Goal: Task Accomplishment & Management: Use online tool/utility

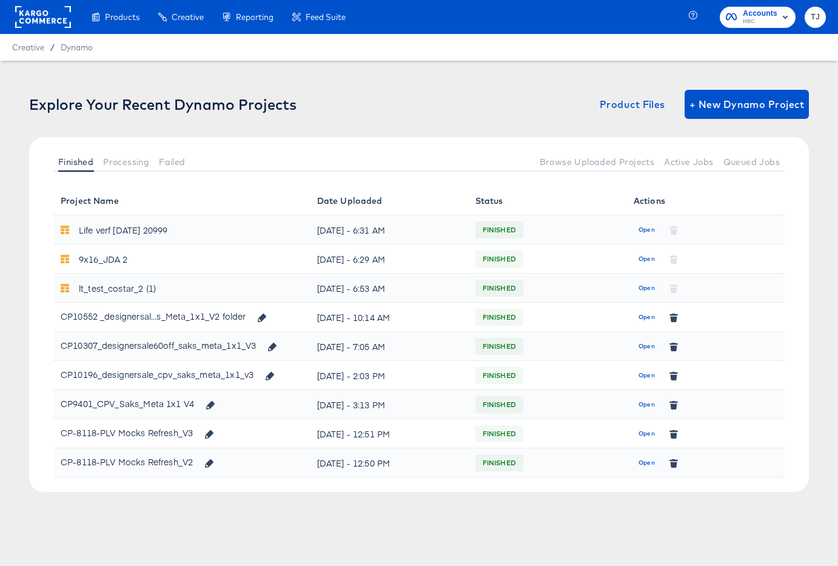
click at [52, 18] on rect at bounding box center [43, 17] width 56 height 22
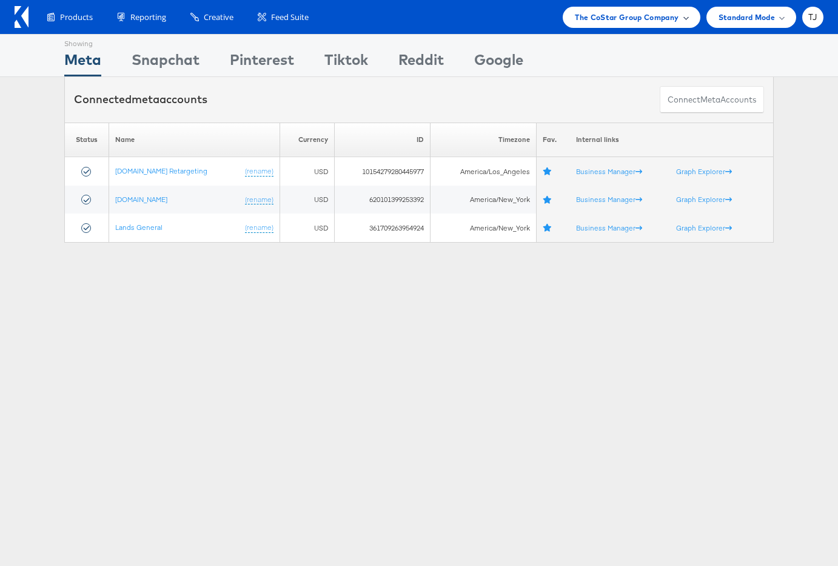
click at [683, 16] on span at bounding box center [686, 17] width 6 height 6
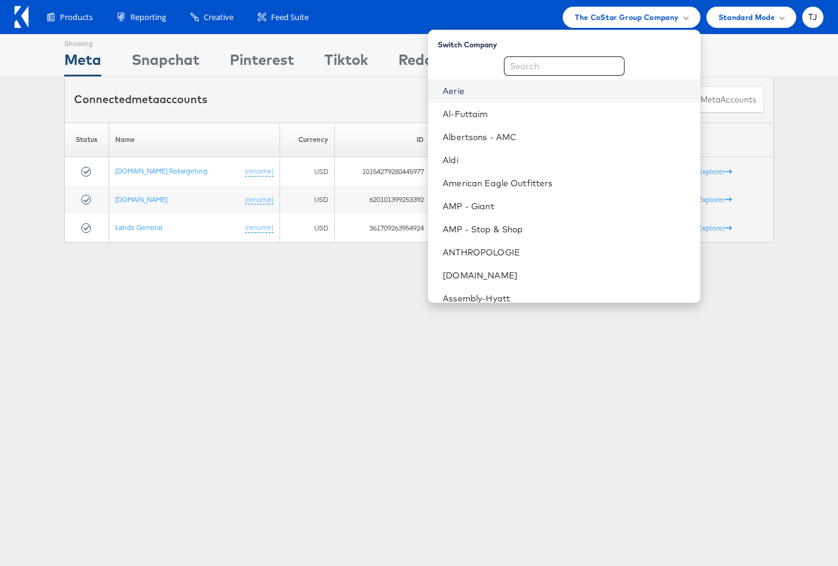
click at [542, 87] on link "Aerie" at bounding box center [566, 91] width 247 height 12
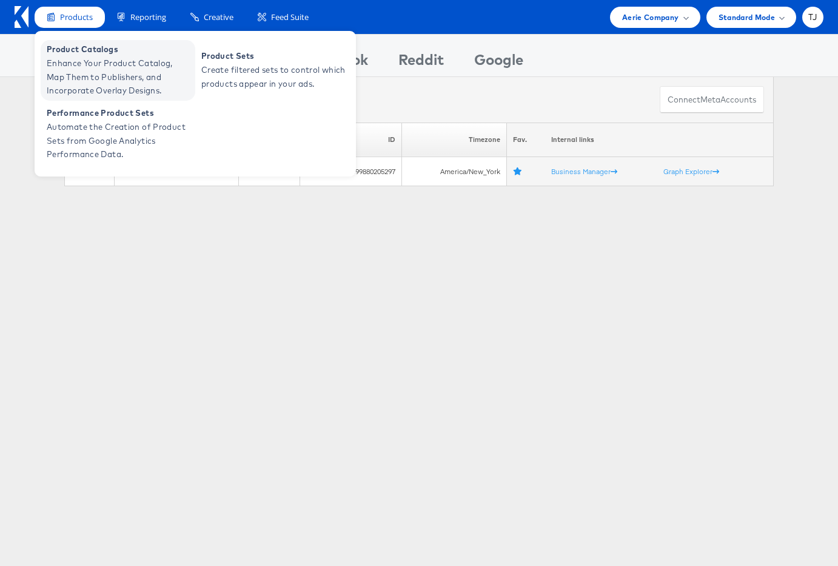
click at [78, 60] on span "Enhance Your Product Catalog, Map Them to Publishers, and Incorporate Overlay D…" at bounding box center [120, 76] width 146 height 41
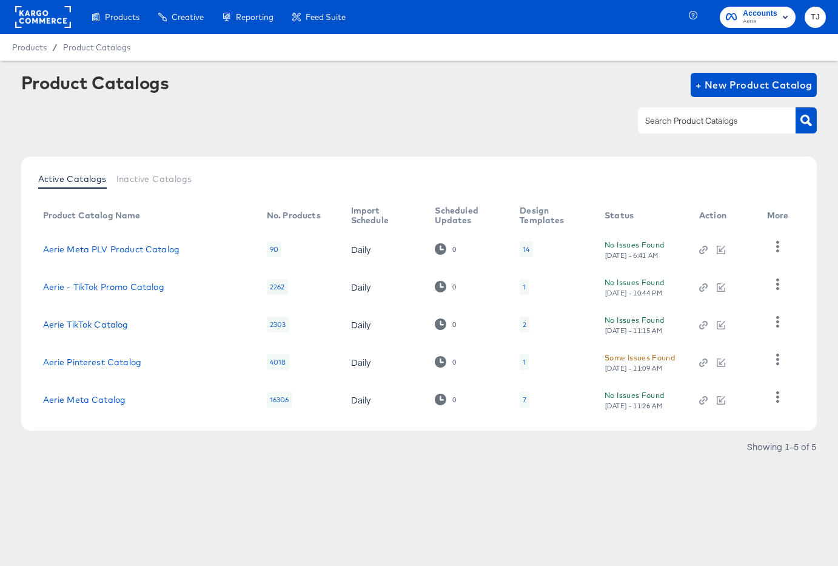
click at [241, 130] on div at bounding box center [419, 120] width 796 height 27
click at [778, 248] on icon "button" at bounding box center [778, 247] width 12 height 12
click at [738, 288] on div "HUD Checks (Internal)" at bounding box center [727, 290] width 121 height 19
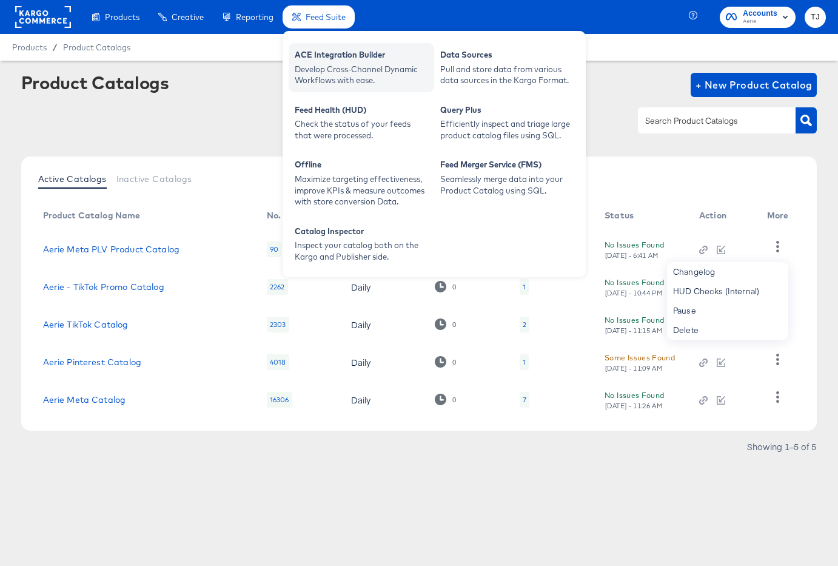
click at [341, 57] on div "ACE Integration Builder" at bounding box center [361, 56] width 133 height 15
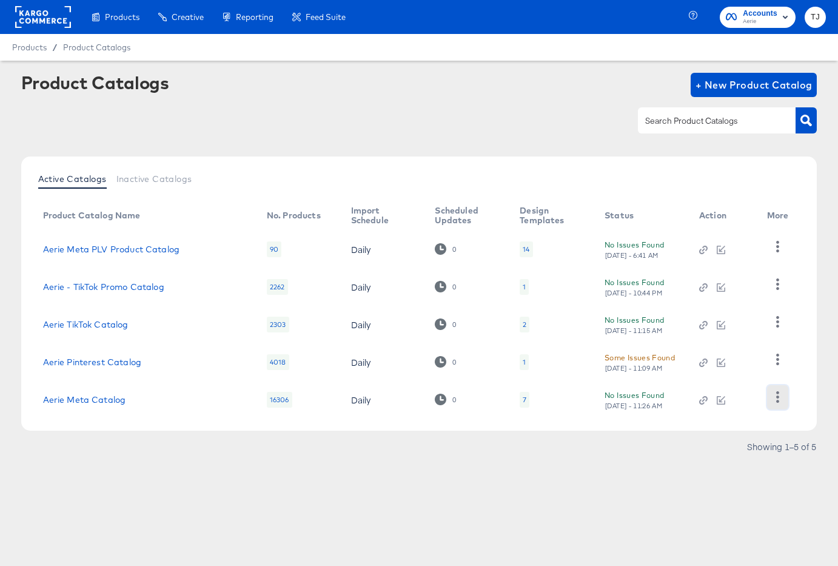
click at [773, 399] on icon "button" at bounding box center [778, 397] width 12 height 12
click at [714, 333] on div "HUD Checks (Internal)" at bounding box center [727, 336] width 121 height 19
click at [100, 400] on link "Aerie Meta Catalog" at bounding box center [84, 400] width 83 height 10
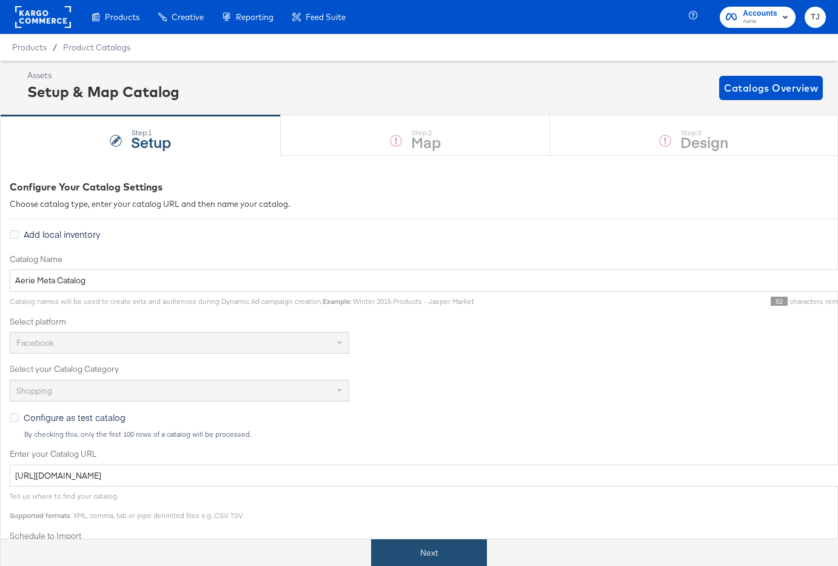
click at [462, 554] on button "Next" at bounding box center [429, 552] width 116 height 27
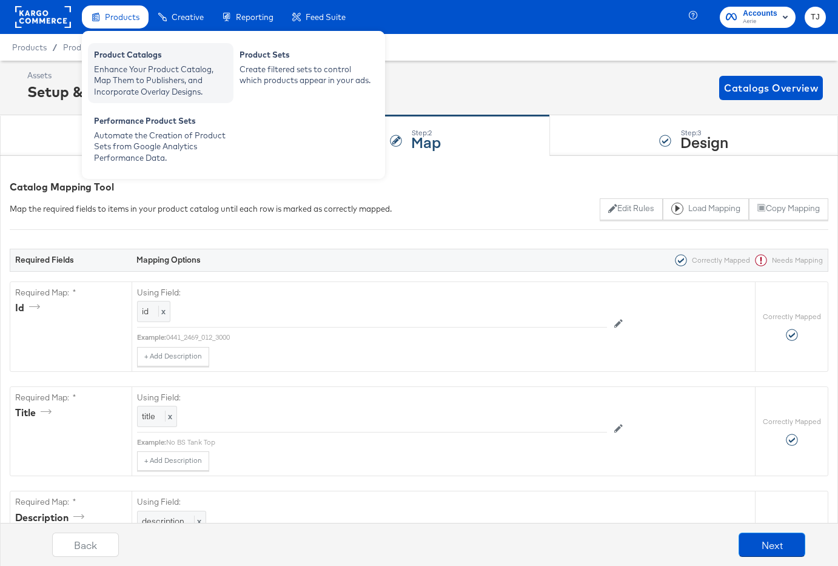
click at [112, 59] on div "Product Catalogs" at bounding box center [160, 56] width 133 height 15
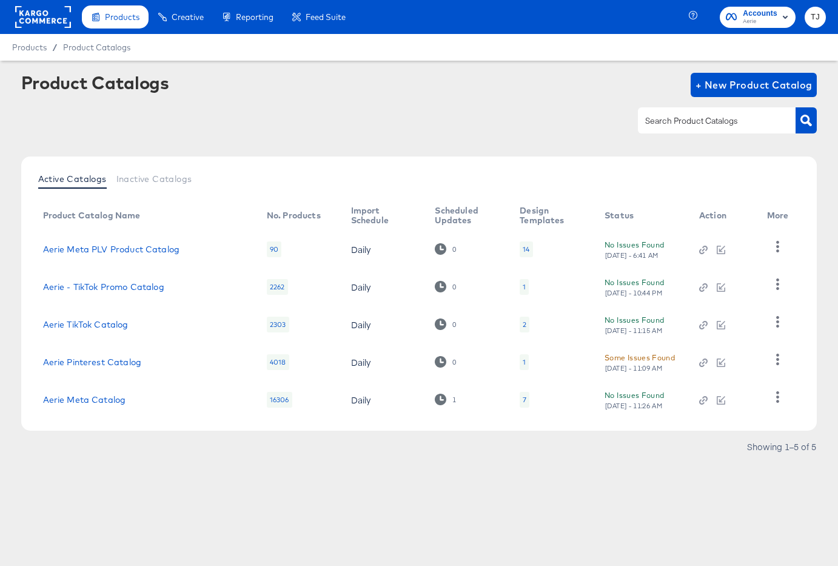
click at [35, 21] on rect at bounding box center [43, 17] width 56 height 22
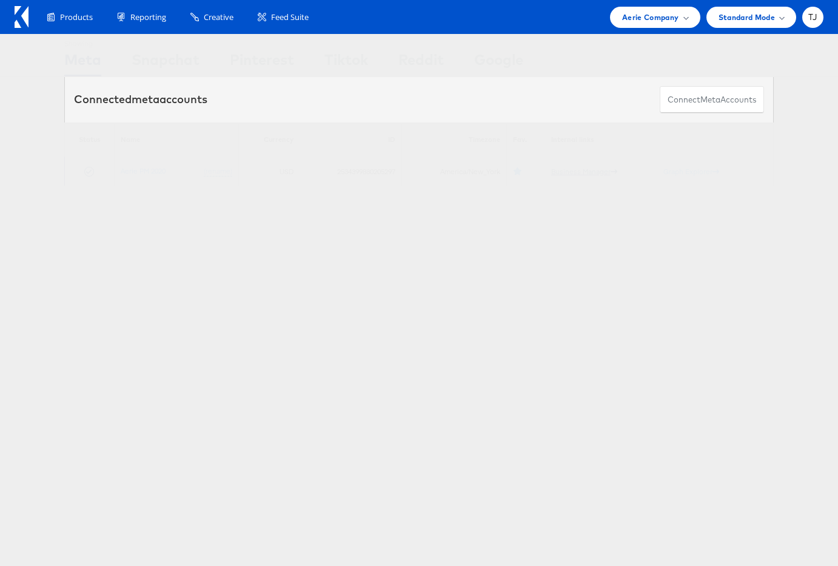
click at [576, 172] on link "Business Manager" at bounding box center [584, 171] width 66 height 9
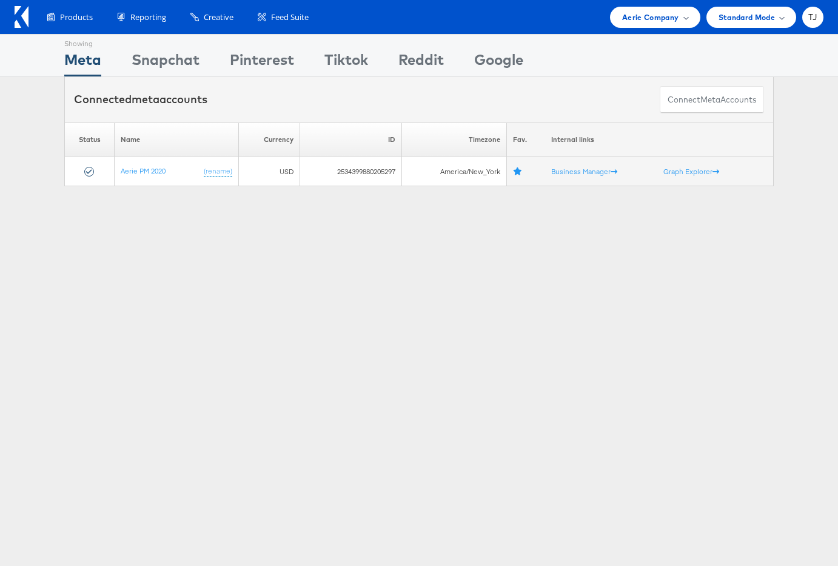
drag, startPoint x: 682, startPoint y: 15, endPoint x: 685, endPoint y: 33, distance: 19.0
click at [681, 15] on div "Aerie Company" at bounding box center [654, 17] width 65 height 13
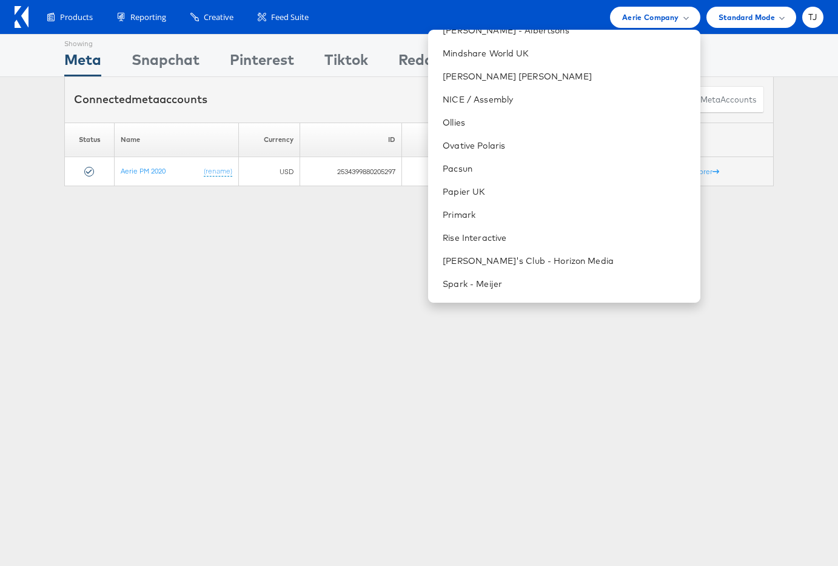
scroll to position [1369, 0]
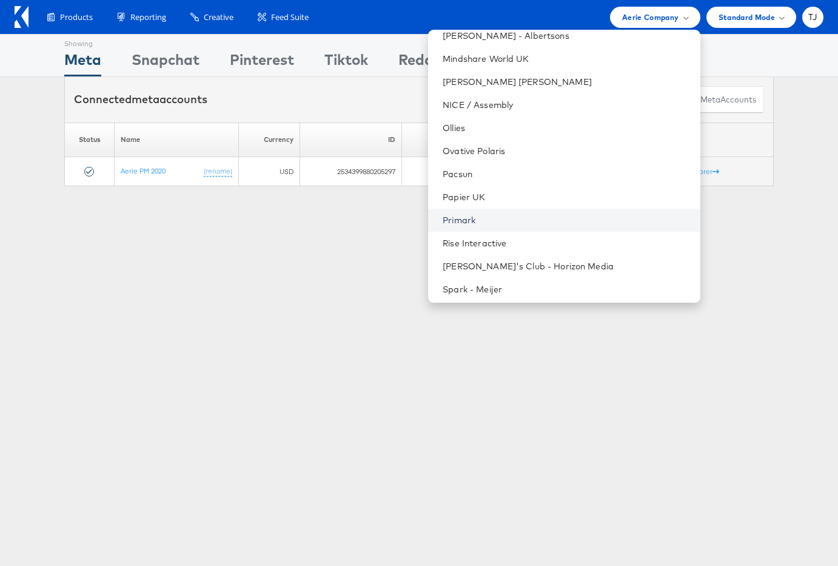
click at [560, 215] on link "Primark" at bounding box center [566, 220] width 247 height 12
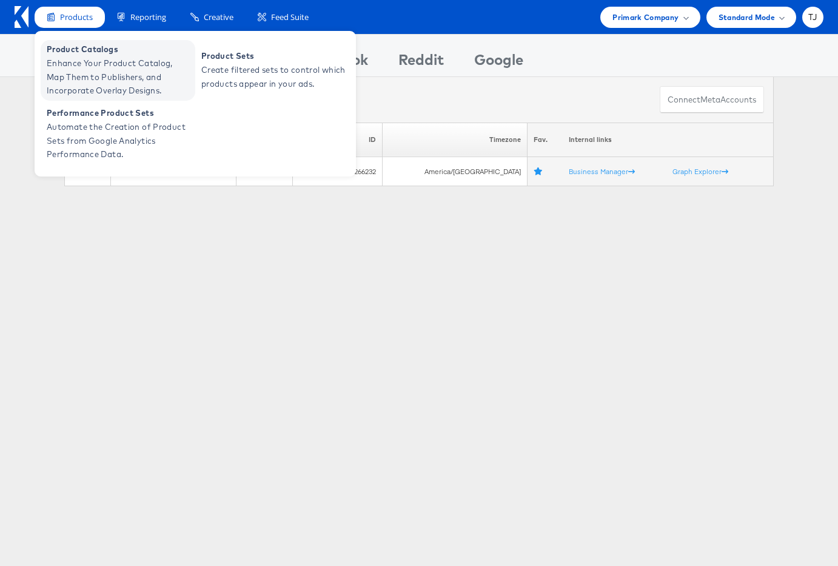
click at [78, 62] on span "Enhance Your Product Catalog, Map Them to Publishers, and Incorporate Overlay D…" at bounding box center [120, 76] width 146 height 41
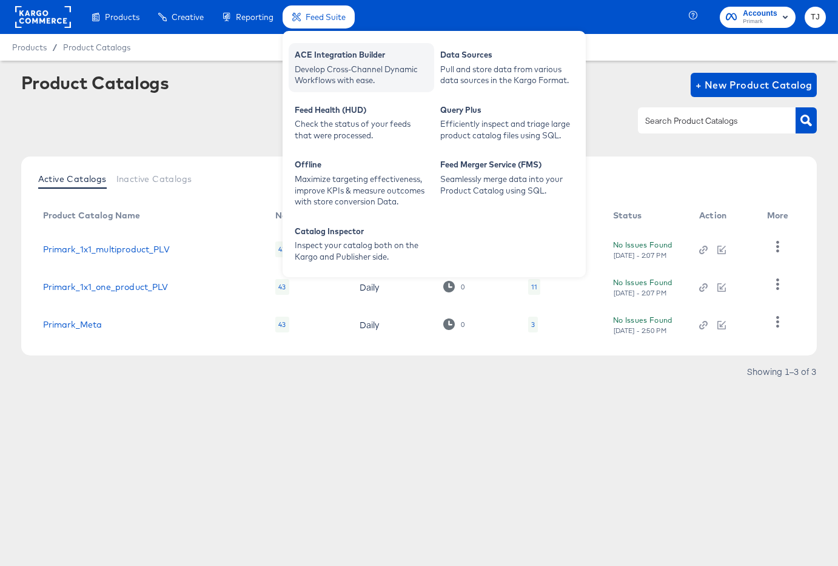
click at [347, 59] on div "ACE Integration Builder" at bounding box center [361, 56] width 133 height 15
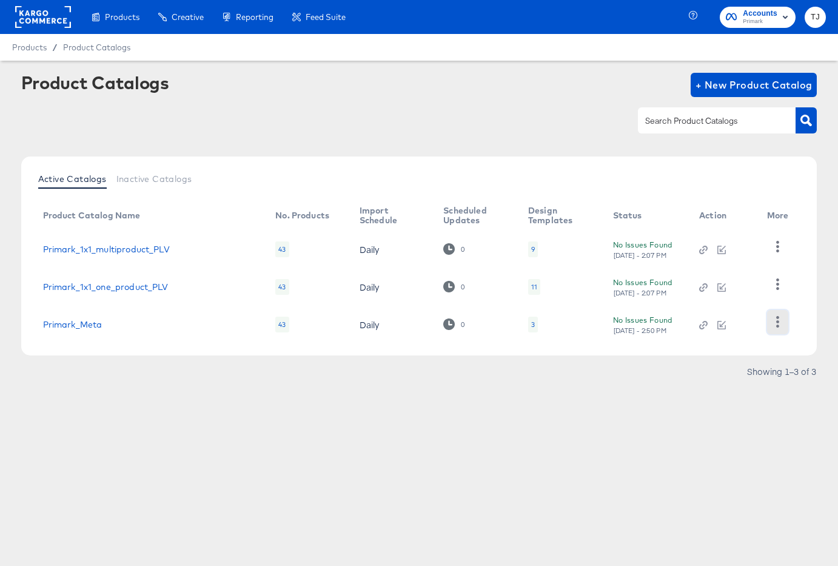
click at [774, 323] on icon "button" at bounding box center [778, 322] width 12 height 12
click at [728, 262] on div "HUD Checks (Internal)" at bounding box center [727, 261] width 121 height 19
click at [40, 21] on rect at bounding box center [43, 17] width 56 height 22
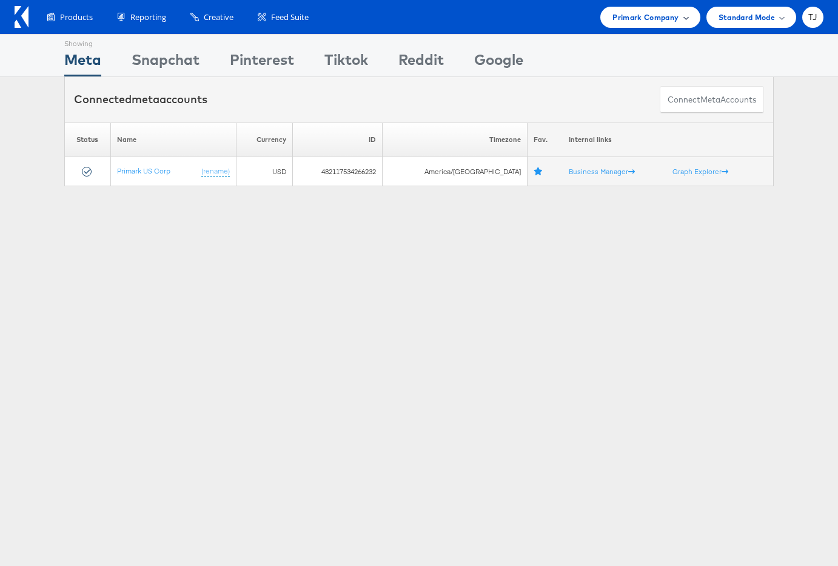
click at [677, 18] on span "Primark Company" at bounding box center [646, 17] width 66 height 13
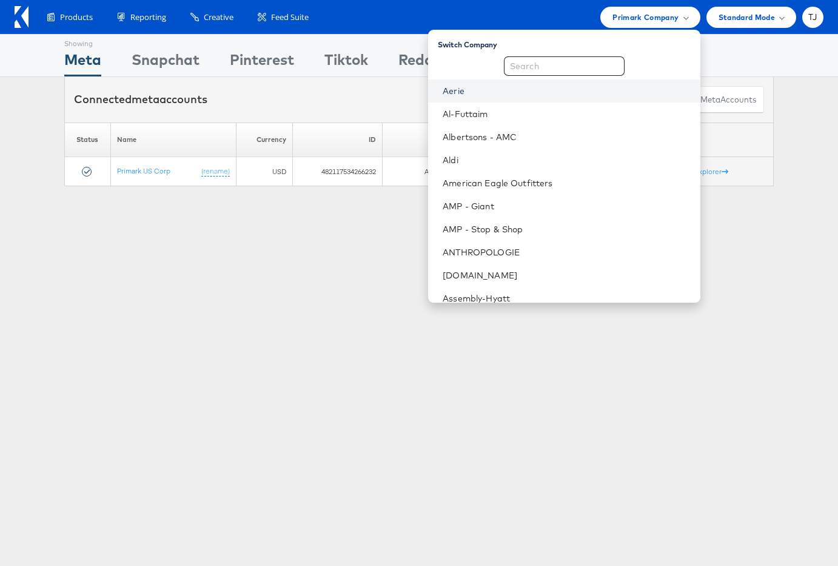
click at [551, 90] on link "Aerie" at bounding box center [566, 91] width 247 height 12
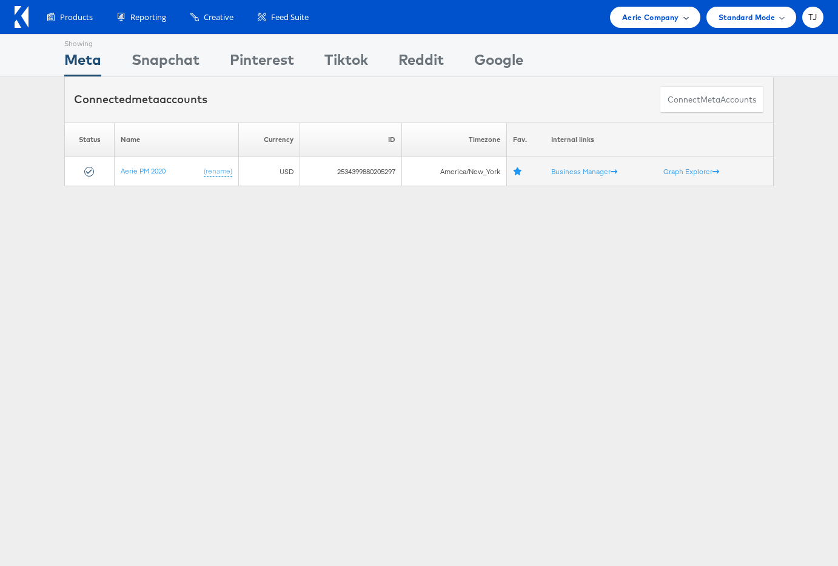
click at [682, 20] on div "Aerie Company" at bounding box center [654, 17] width 65 height 13
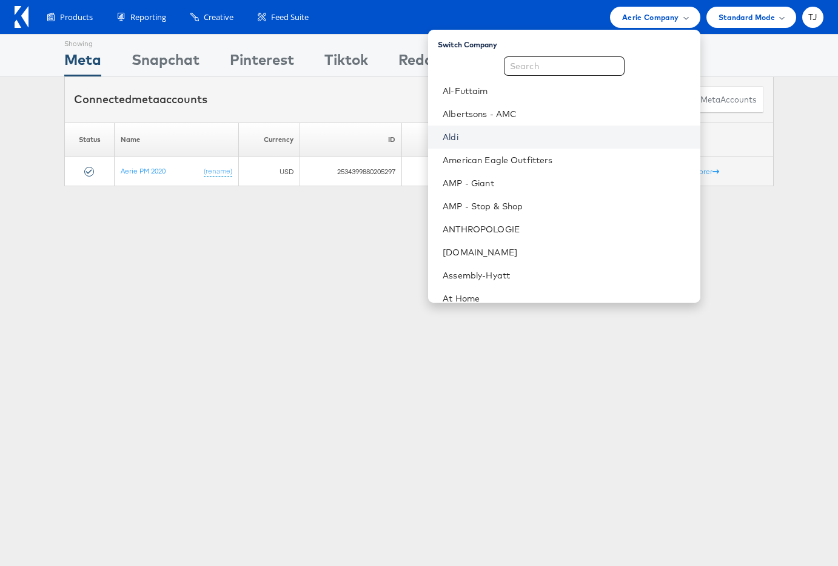
click at [544, 131] on link "Aldi" at bounding box center [566, 137] width 247 height 12
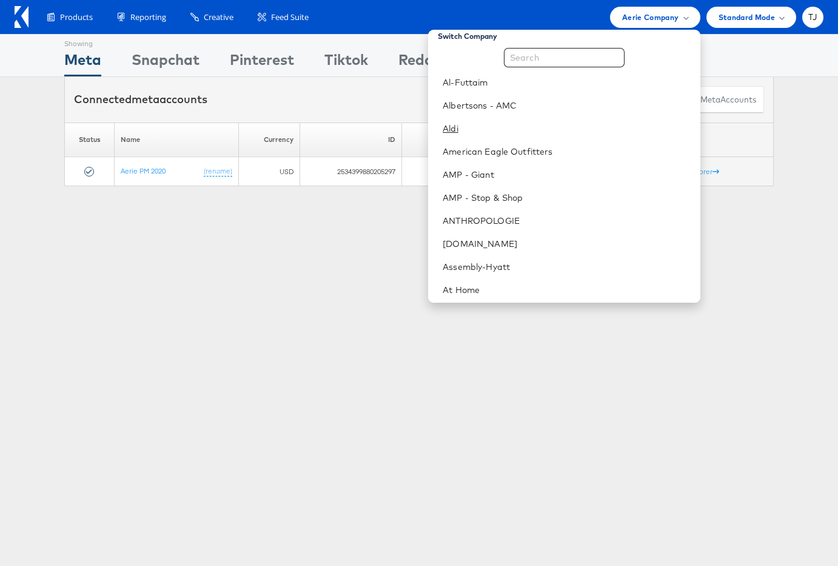
scroll to position [10, 0]
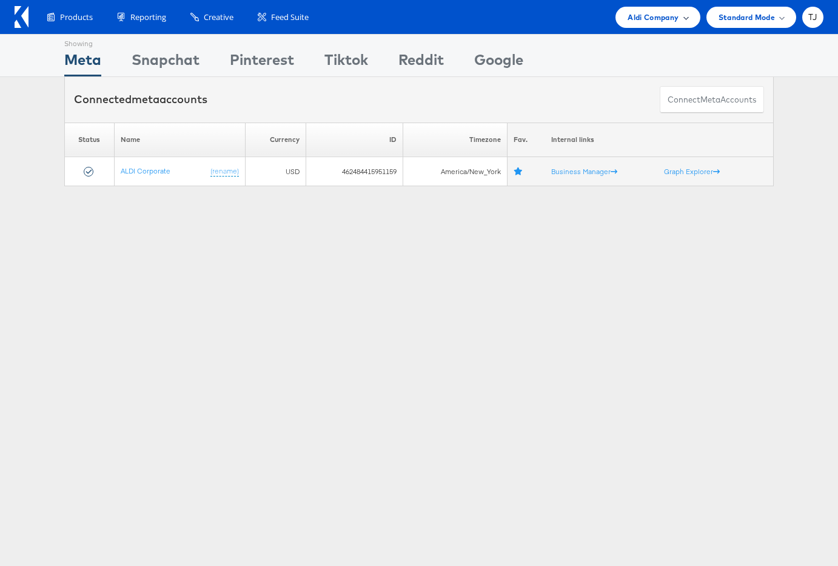
click at [673, 19] on span "Aldi Company" at bounding box center [653, 17] width 51 height 13
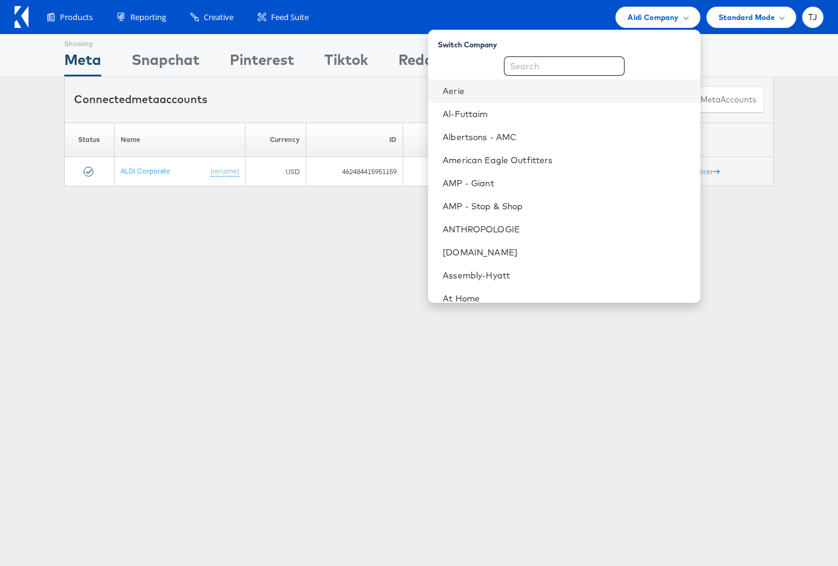
click at [576, 82] on li "Aerie" at bounding box center [564, 90] width 272 height 23
click at [543, 92] on link "Aerie" at bounding box center [566, 91] width 247 height 12
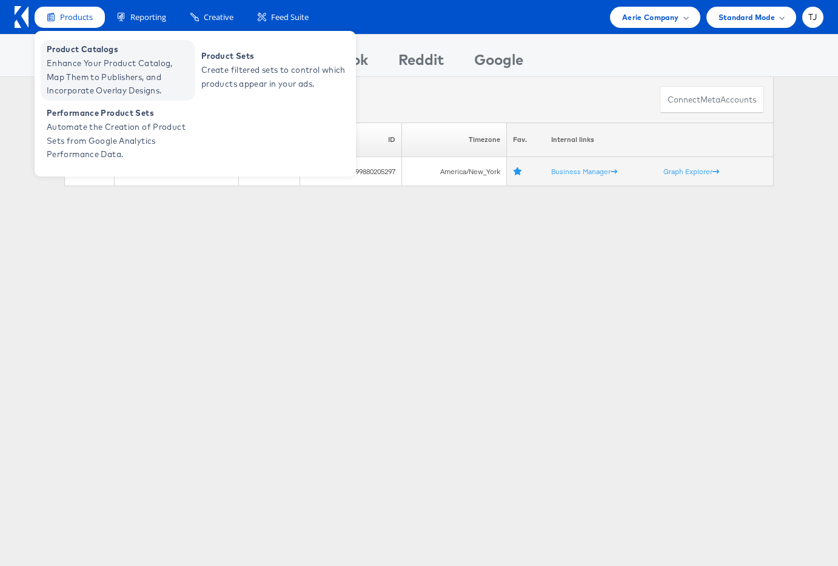
click at [65, 55] on span "Product Catalogs" at bounding box center [120, 49] width 146 height 14
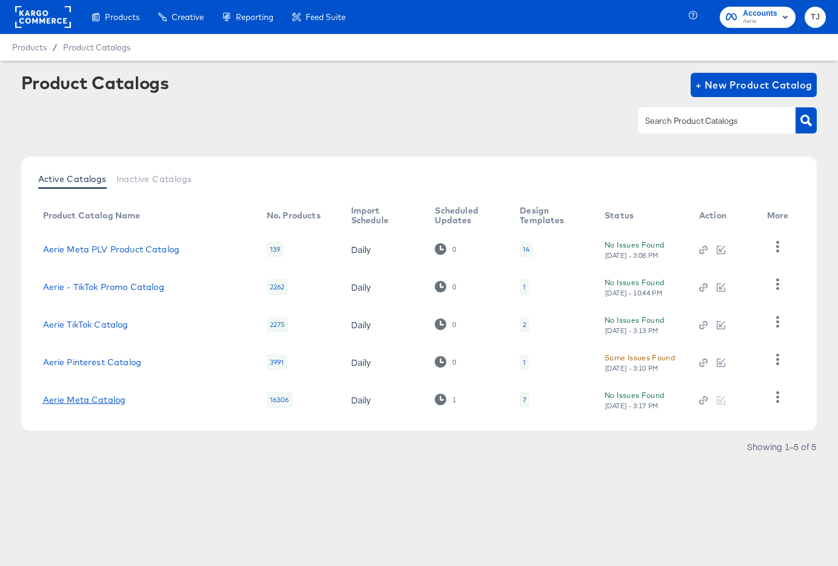
click at [70, 404] on link "Aerie Meta Catalog" at bounding box center [84, 400] width 83 height 10
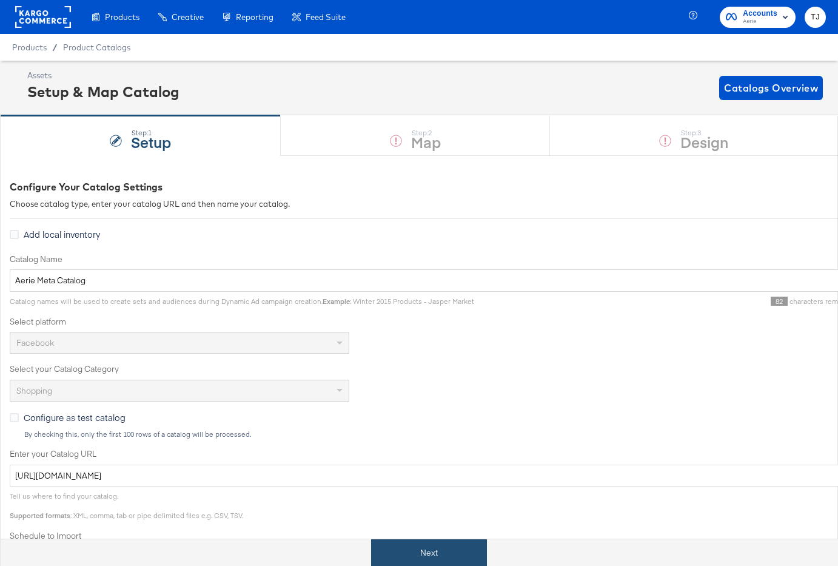
click at [404, 556] on button "Next" at bounding box center [429, 552] width 116 height 27
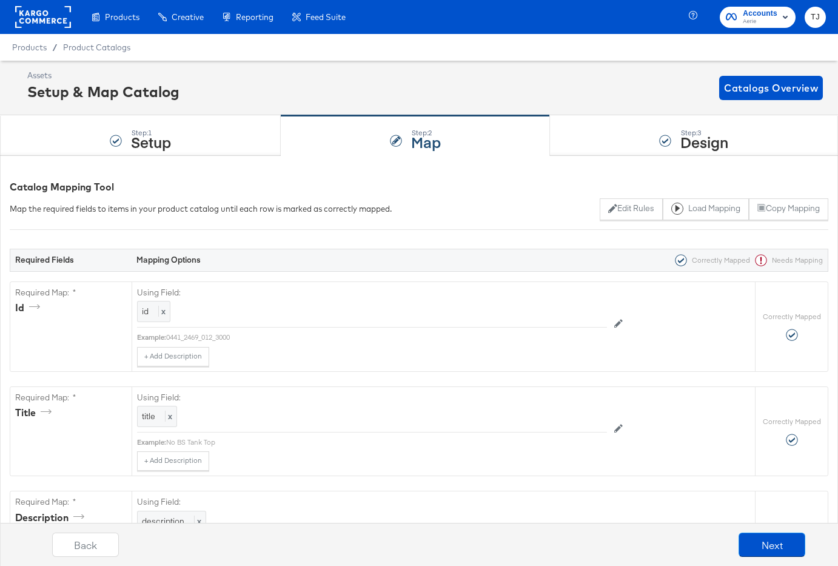
click at [53, 19] on rect at bounding box center [43, 17] width 56 height 22
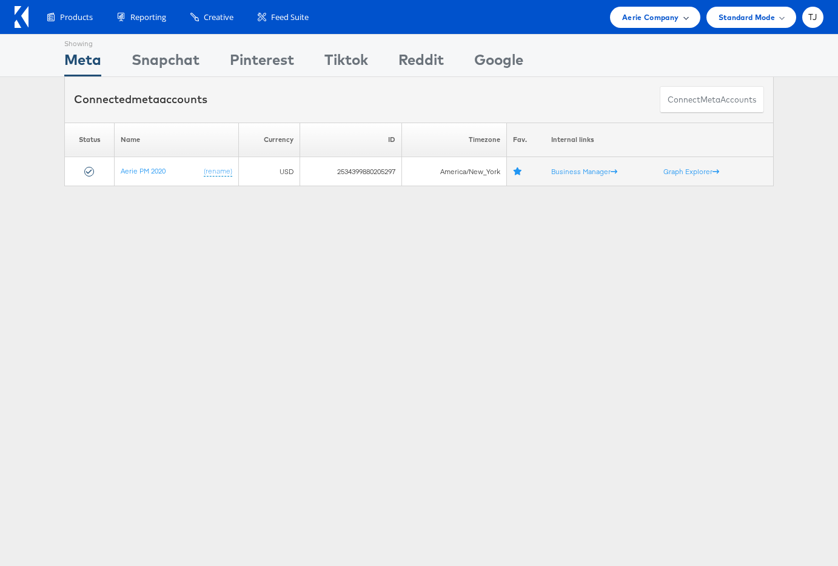
click at [670, 22] on span "Aerie Company" at bounding box center [650, 17] width 56 height 13
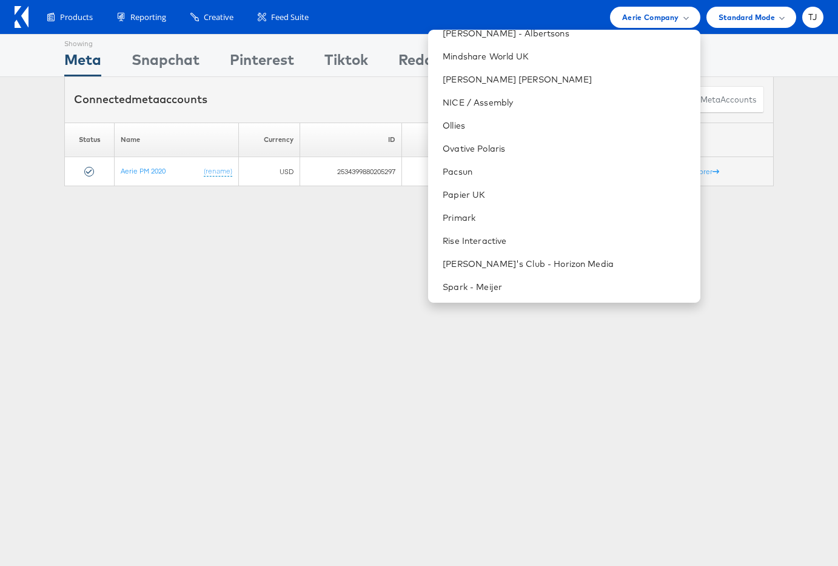
scroll to position [1332, 0]
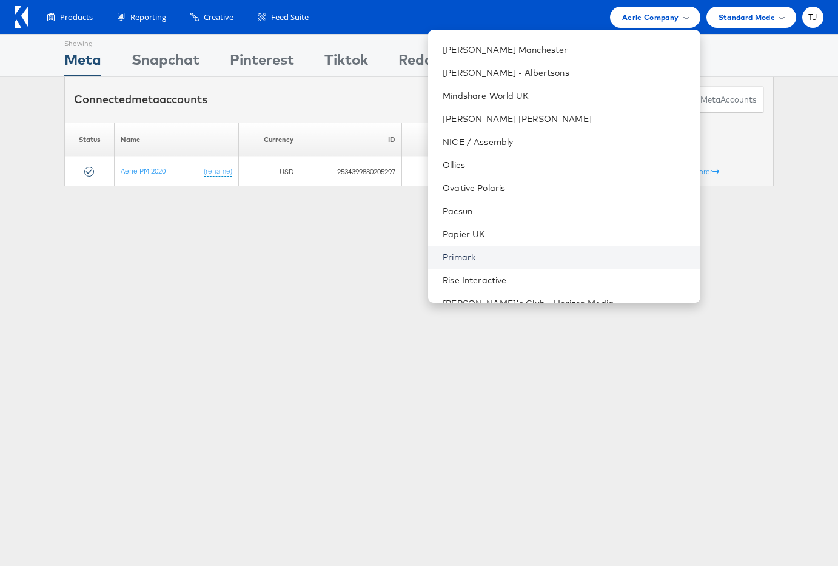
click at [560, 256] on link "Primark" at bounding box center [566, 257] width 247 height 12
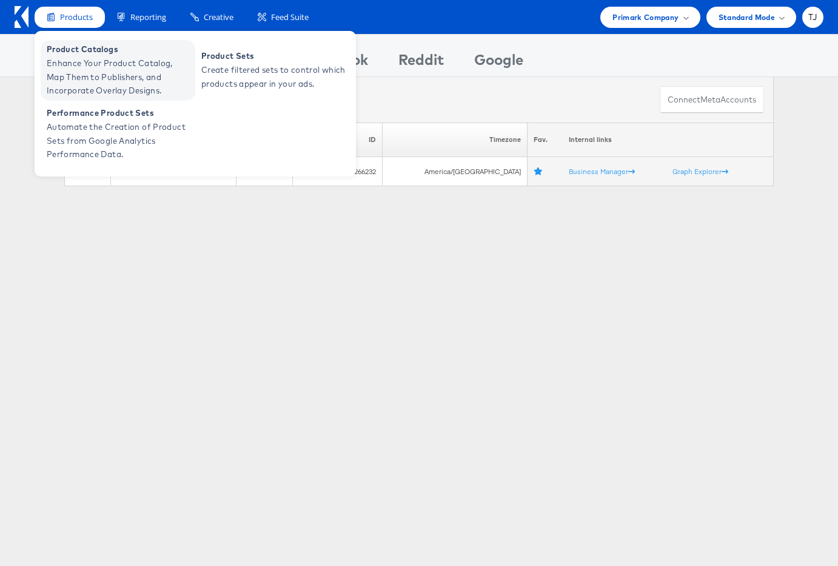
click at [70, 59] on span "Enhance Your Product Catalog, Map Them to Publishers, and Incorporate Overlay D…" at bounding box center [120, 76] width 146 height 41
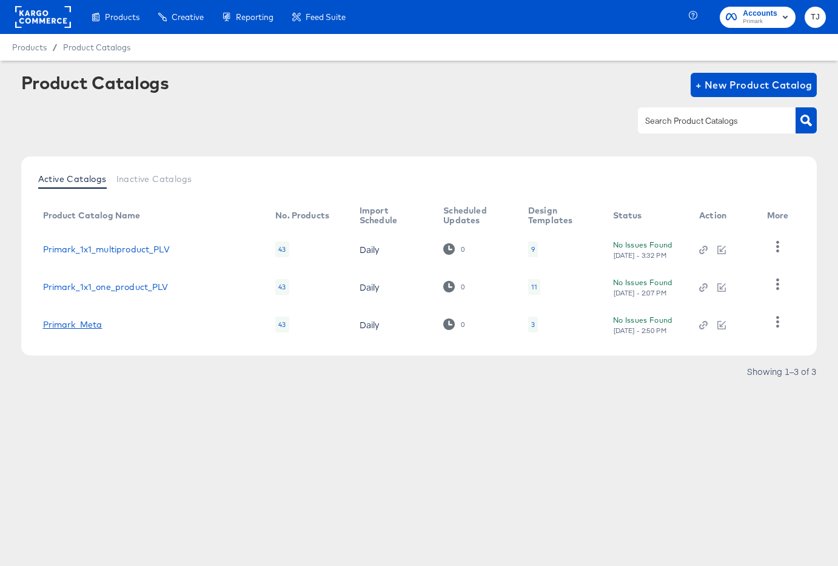
click at [76, 323] on link "Primark_Meta" at bounding box center [72, 325] width 59 height 10
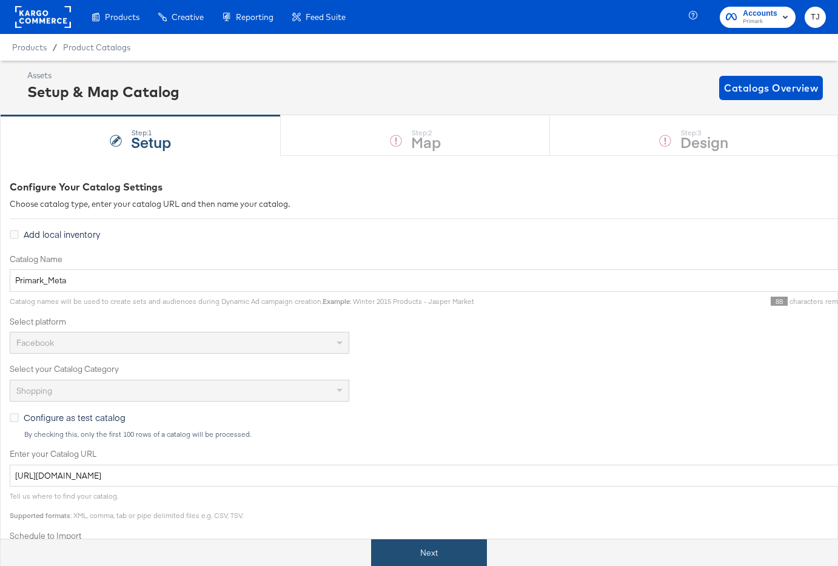
click at [447, 549] on button "Next" at bounding box center [429, 552] width 116 height 27
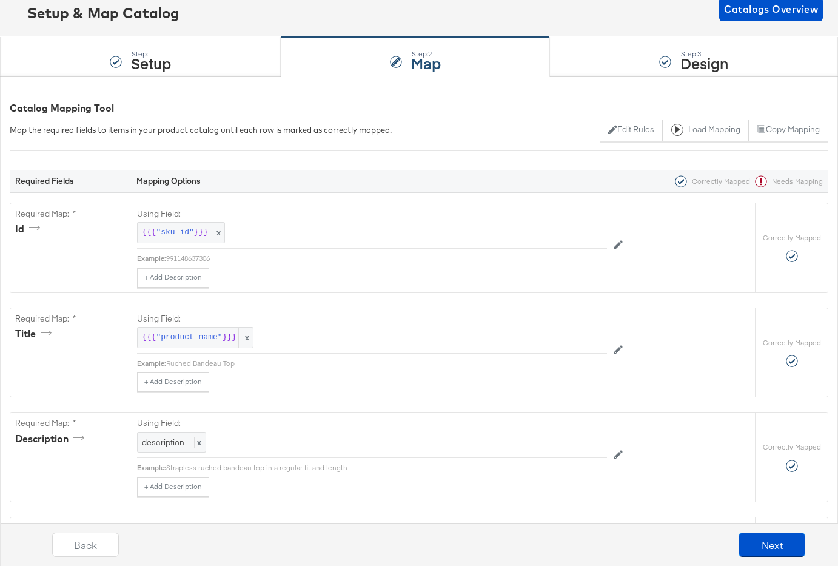
scroll to position [45, 0]
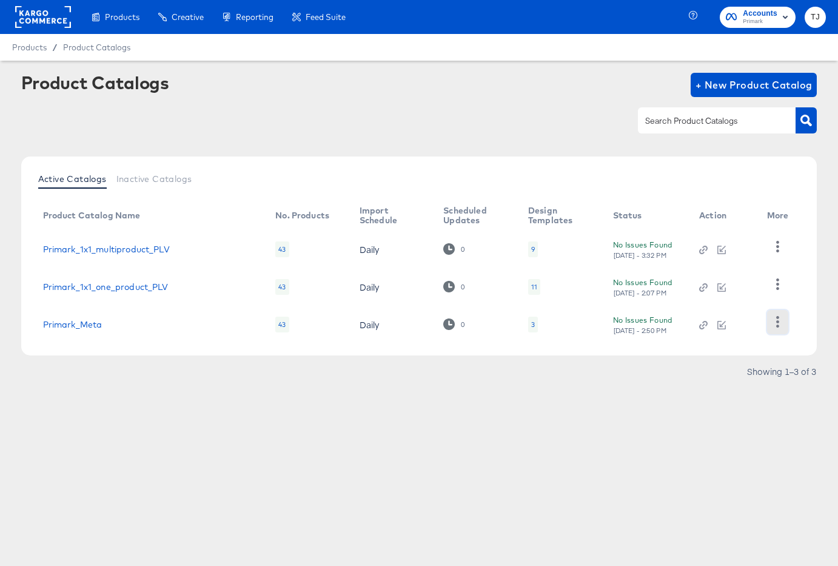
click at [776, 326] on icon "button" at bounding box center [778, 322] width 12 height 12
click at [52, 16] on rect at bounding box center [43, 17] width 56 height 22
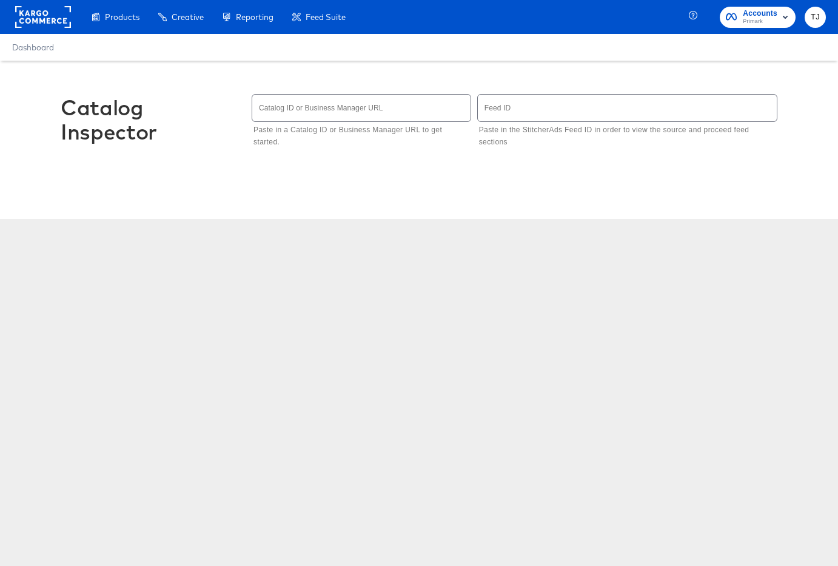
click at [388, 109] on input "text" at bounding box center [361, 108] width 218 height 26
type input "1448616519488268"
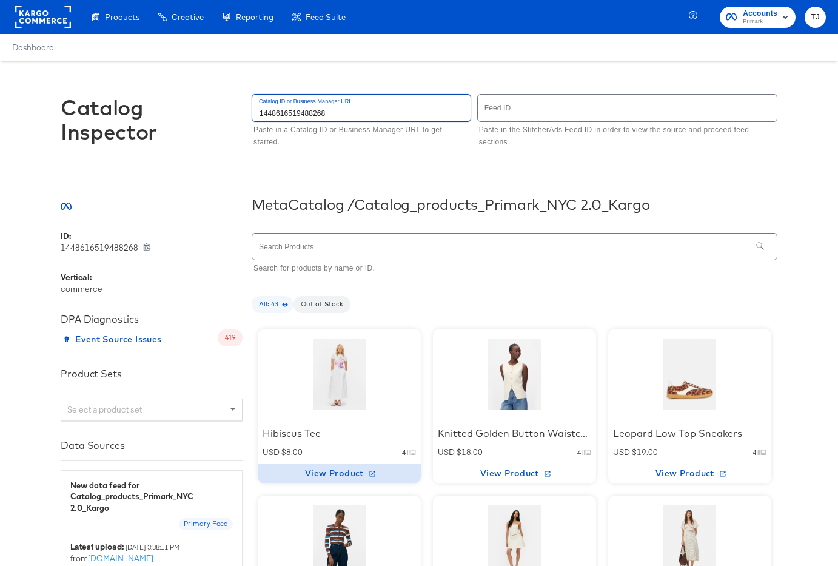
click at [338, 472] on span "View Product" at bounding box center [339, 473] width 153 height 15
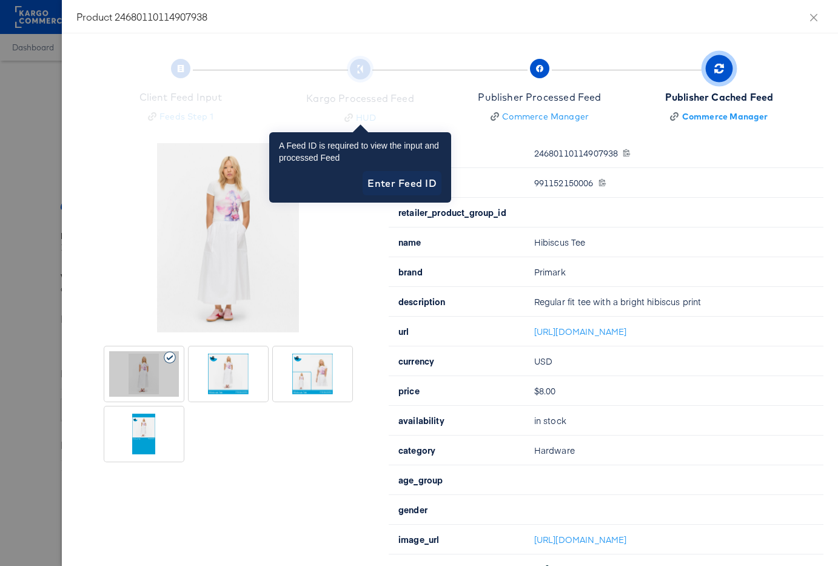
click at [364, 90] on div "Kargo Processed Feed HUD" at bounding box center [360, 92] width 170 height 61
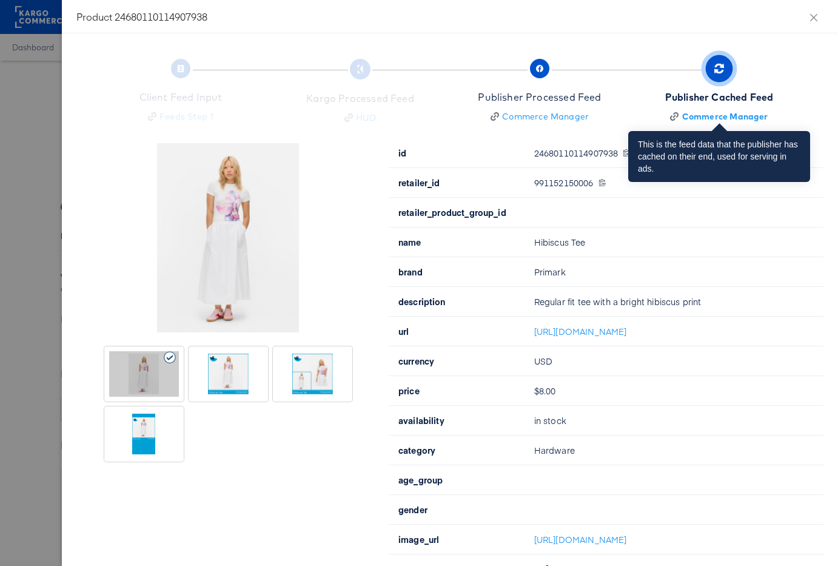
click at [710, 81] on span "Publisher Cached Feed Commerce Manager" at bounding box center [719, 92] width 109 height 60
drag, startPoint x: 714, startPoint y: 61, endPoint x: 705, endPoint y: 62, distance: 9.2
click at [714, 61] on span "button" at bounding box center [719, 68] width 27 height 27
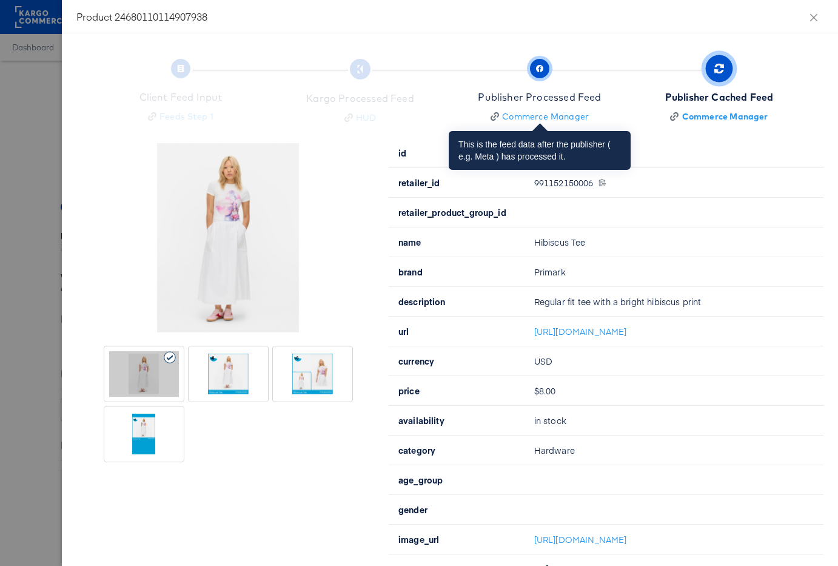
click at [531, 72] on span "button" at bounding box center [539, 68] width 19 height 19
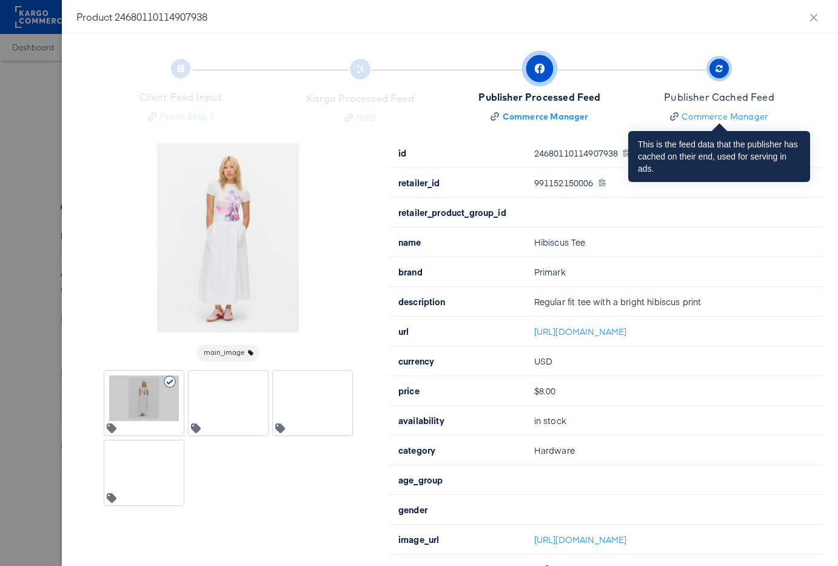
click at [722, 73] on span "button" at bounding box center [719, 68] width 19 height 19
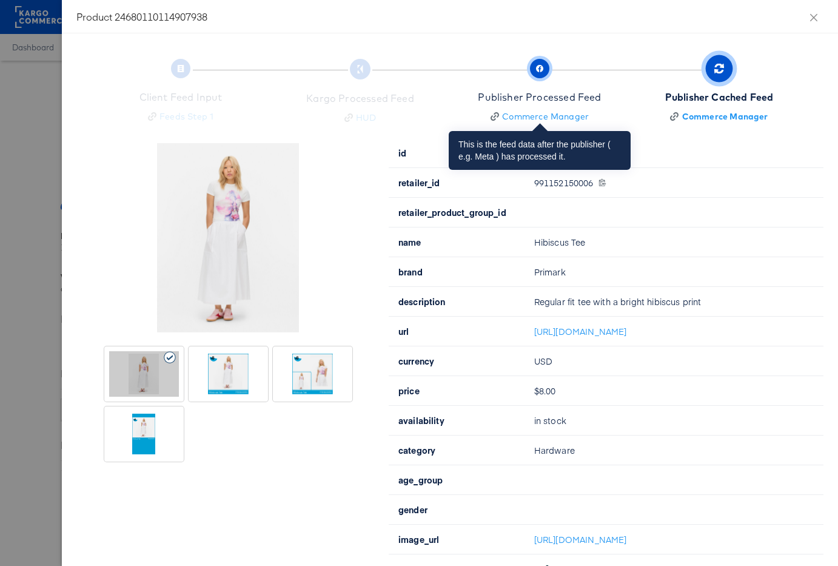
click at [530, 87] on span "Publisher Processed Feed Commerce Manager" at bounding box center [539, 92] width 123 height 60
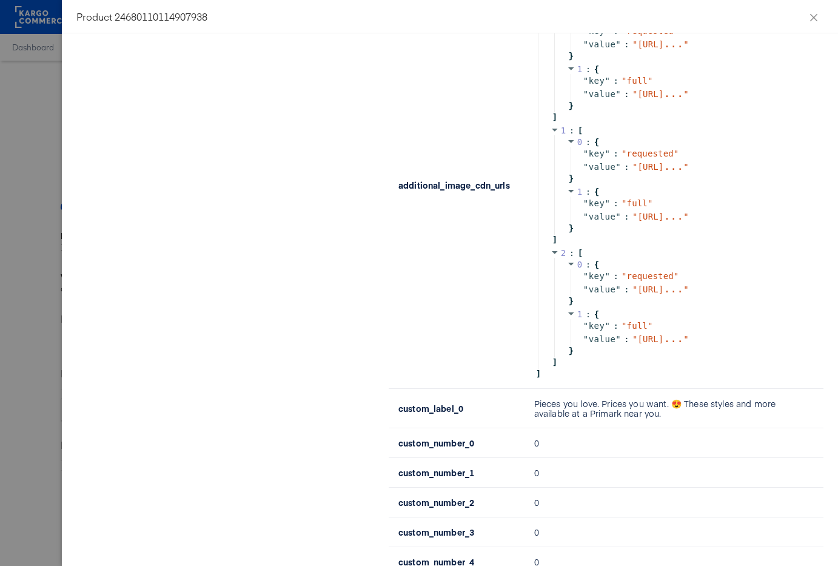
scroll to position [1349, 0]
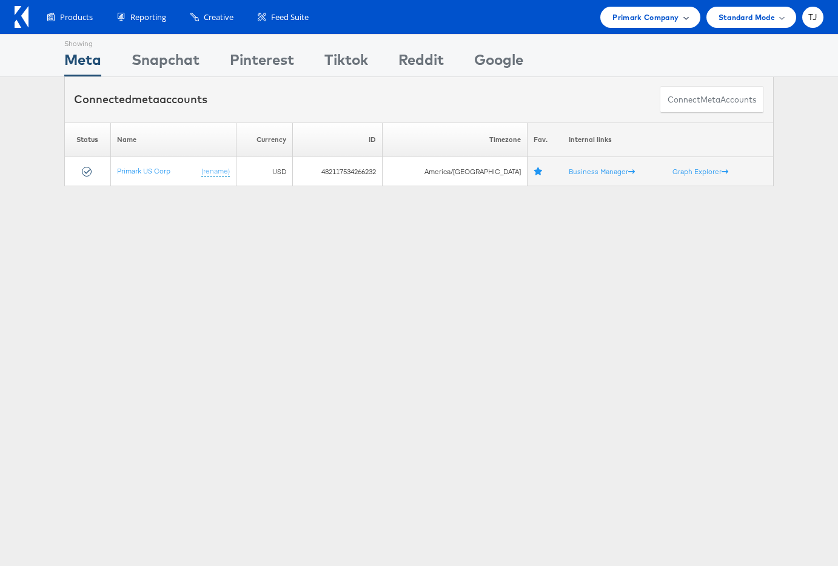
click at [660, 20] on span "Primark Company" at bounding box center [646, 17] width 66 height 13
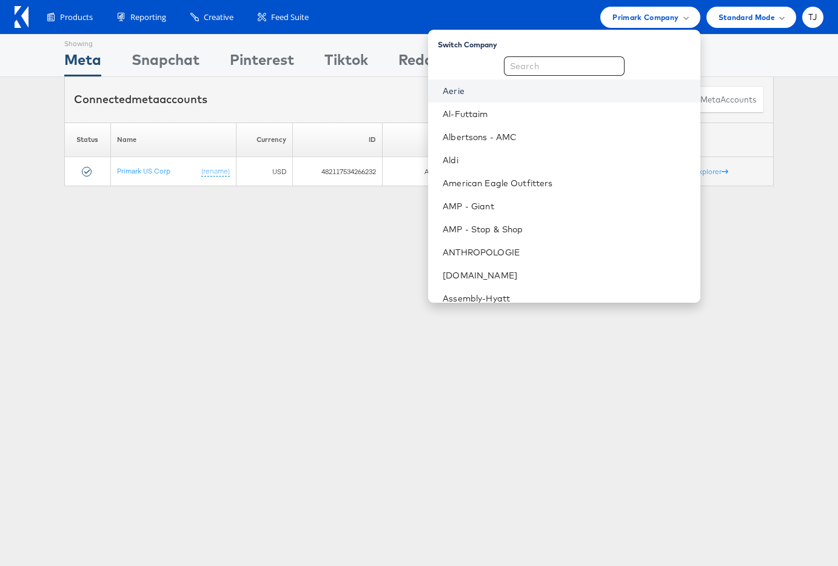
click at [601, 93] on link "Aerie" at bounding box center [566, 91] width 247 height 12
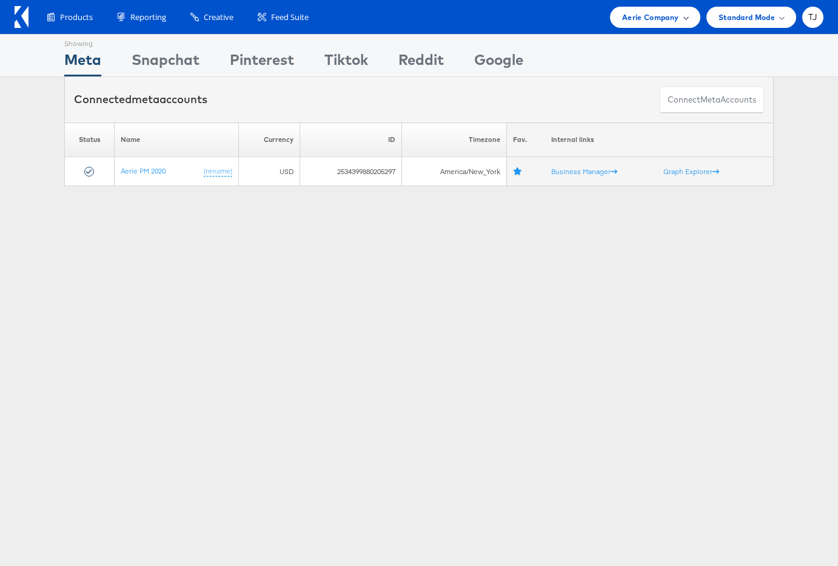
click at [646, 15] on span "Aerie Company" at bounding box center [650, 17] width 56 height 13
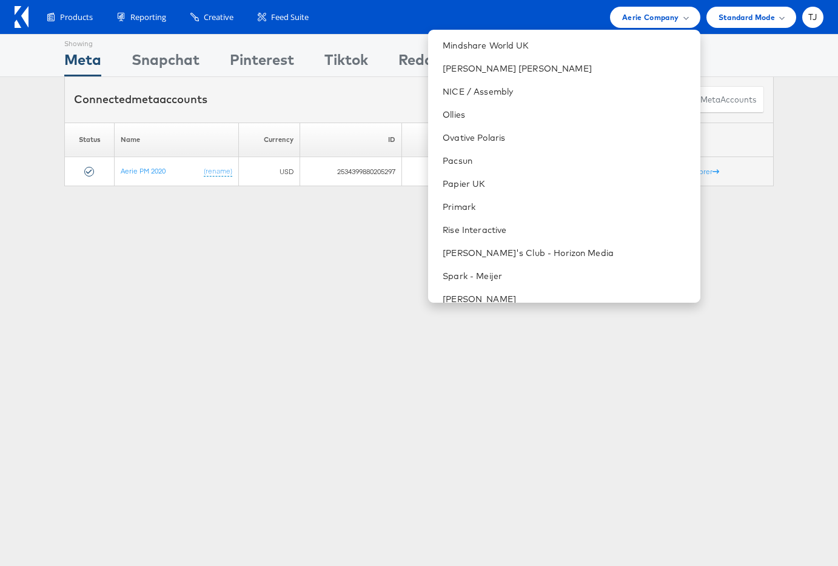
scroll to position [1382, 0]
click at [547, 208] on link "Primark" at bounding box center [566, 207] width 247 height 12
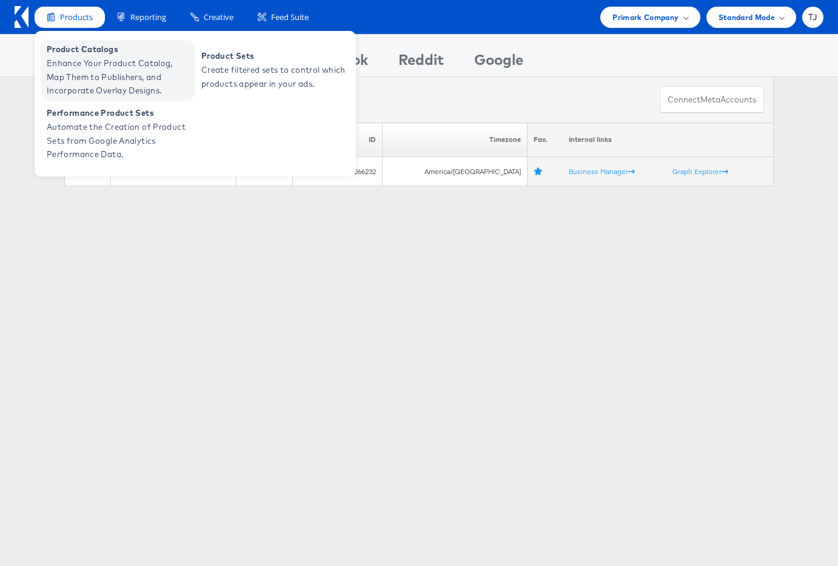
drag, startPoint x: 79, startPoint y: 59, endPoint x: 86, endPoint y: 55, distance: 8.4
click at [80, 58] on span "Enhance Your Product Catalog, Map Them to Publishers, and Incorporate Overlay D…" at bounding box center [120, 76] width 146 height 41
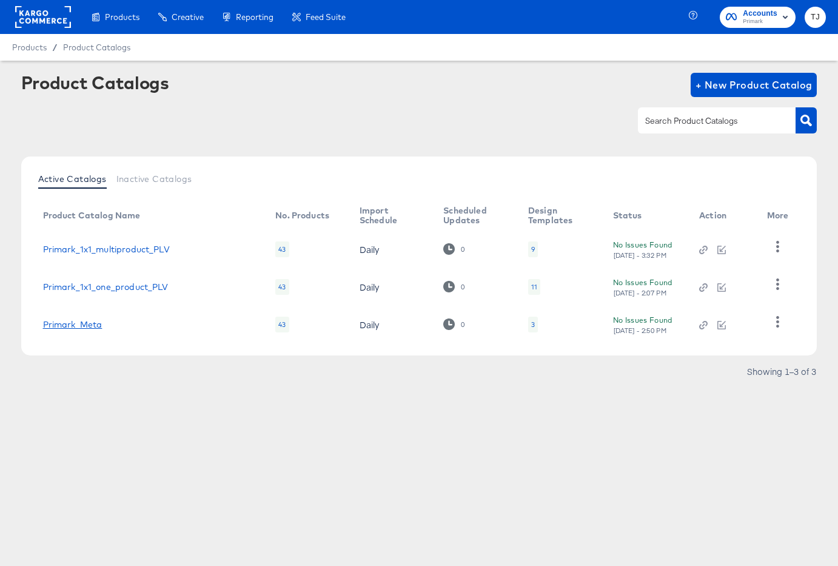
click at [81, 329] on link "Primark_Meta" at bounding box center [72, 325] width 59 height 10
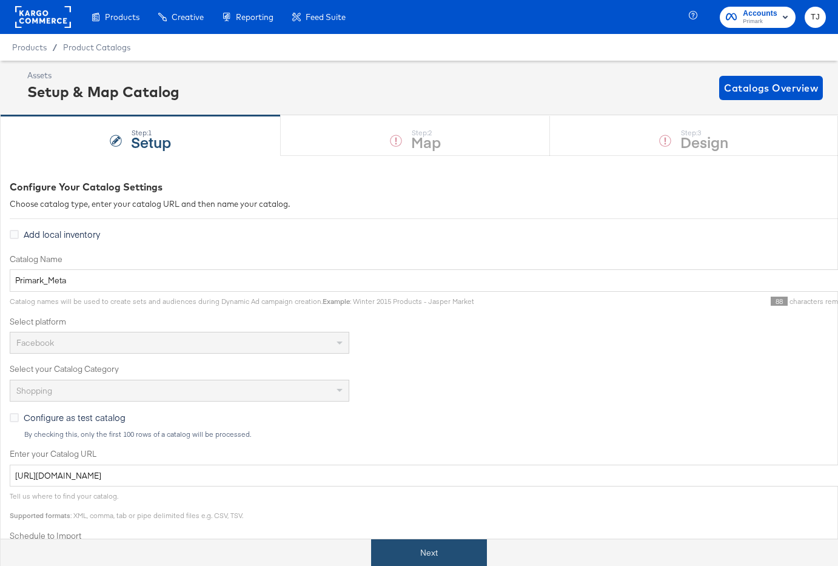
click at [461, 549] on button "Next" at bounding box center [429, 552] width 116 height 27
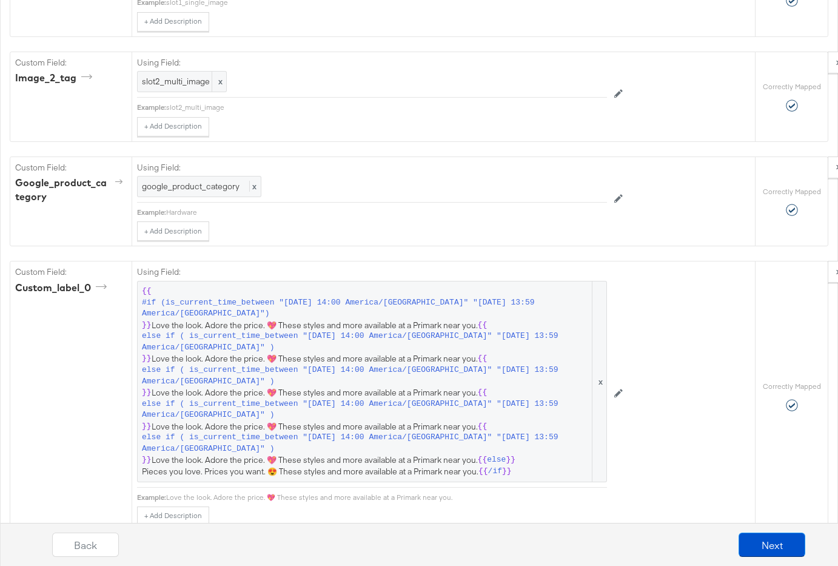
scroll to position [1386, 0]
